Goal: Find specific page/section: Find specific page/section

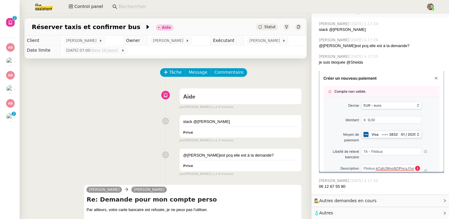
click at [115, 131] on div "slack @[PERSON_NAME] false par [PERSON_NAME] il y a 3 minutes" at bounding box center [165, 127] width 272 height 31
click at [107, 126] on div "slack @[PERSON_NAME] false par [PERSON_NAME] il y a 3 minutes" at bounding box center [165, 127] width 272 height 31
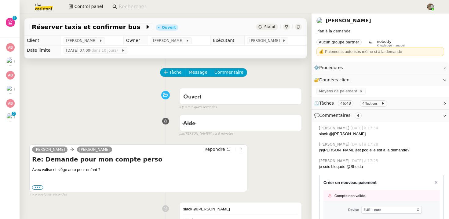
click at [339, 22] on link "[PERSON_NAME]" at bounding box center [349, 21] width 46 height 6
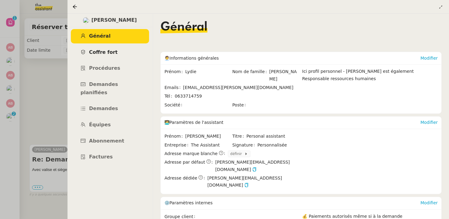
click at [114, 53] on span "Coffre fort" at bounding box center [103, 52] width 29 height 6
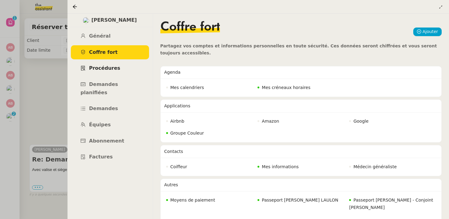
click at [122, 65] on link "Procédures" at bounding box center [110, 68] width 78 height 14
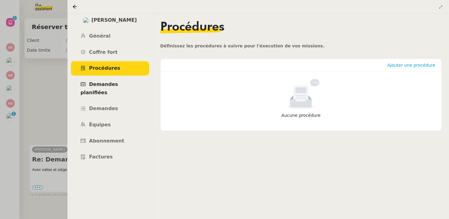
click at [123, 81] on link "Demandes planifiées" at bounding box center [110, 88] width 78 height 22
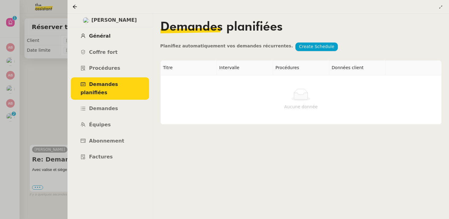
click at [101, 34] on span "Général" at bounding box center [99, 36] width 21 height 6
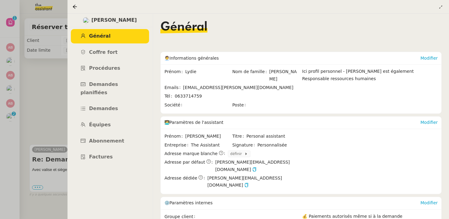
scroll to position [84, 0]
